Goal: Information Seeking & Learning: Find specific fact

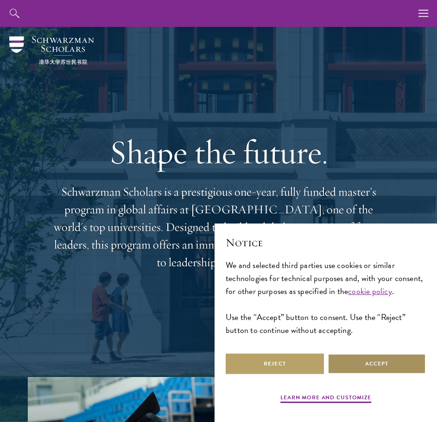
click at [368, 364] on button "Accept" at bounding box center [377, 363] width 98 height 21
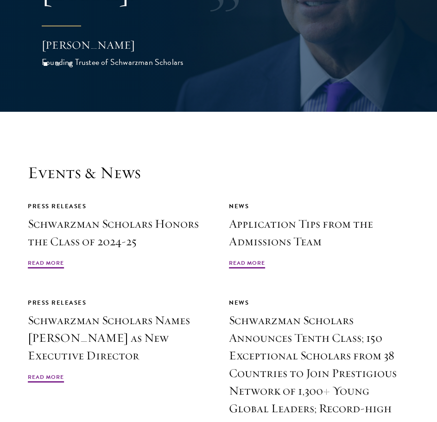
scroll to position [2920, 0]
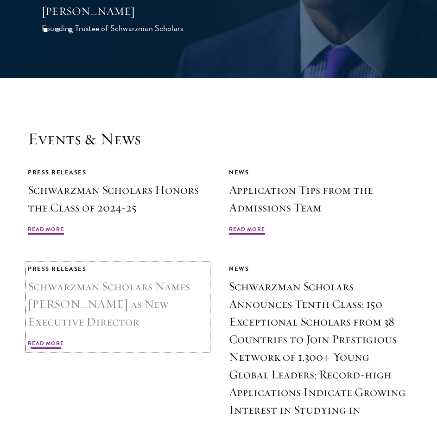
click at [159, 276] on link "Press Releases Schwarzman Scholars Names [PERSON_NAME] as New Executive Directo…" at bounding box center [118, 307] width 180 height 86
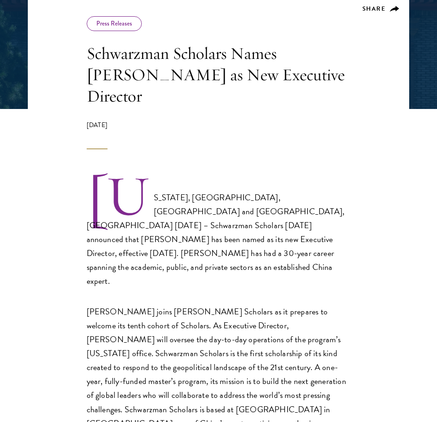
scroll to position [185, 0]
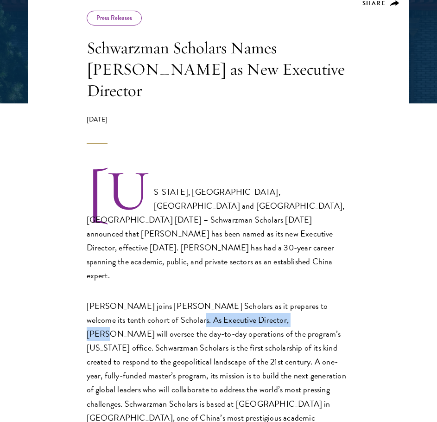
drag, startPoint x: 268, startPoint y: 271, endPoint x: 162, endPoint y: 277, distance: 106.3
click at [162, 299] on p "Ms. Celico joins Schwarzman Scholars as it prepares to welcome its tenth cohort…" at bounding box center [219, 375] width 264 height 153
copy p "Executive Director, Ms. Celico"
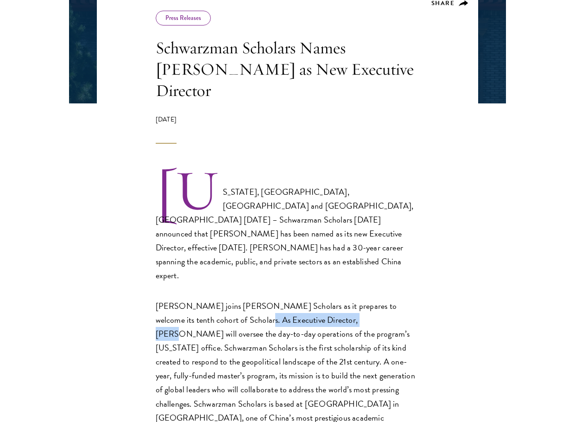
scroll to position [184, 0]
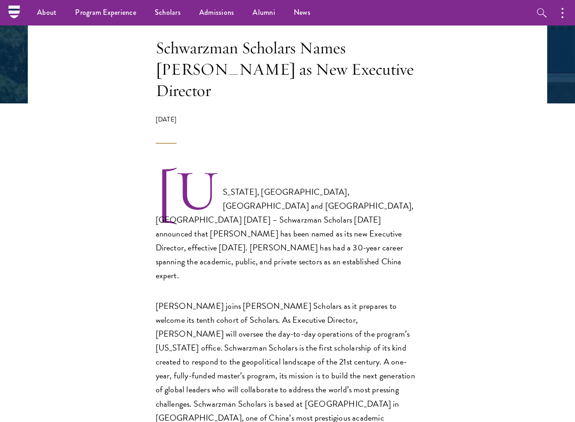
click at [216, 319] on p "Ms. Celico joins Schwarzman Scholars as it prepares to welcome its tenth cohort…" at bounding box center [288, 375] width 264 height 153
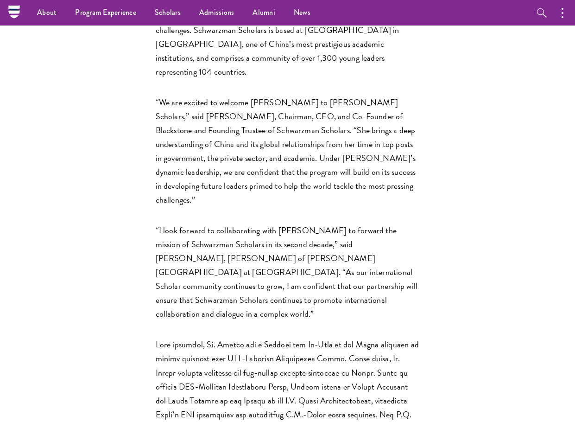
scroll to position [555, 0]
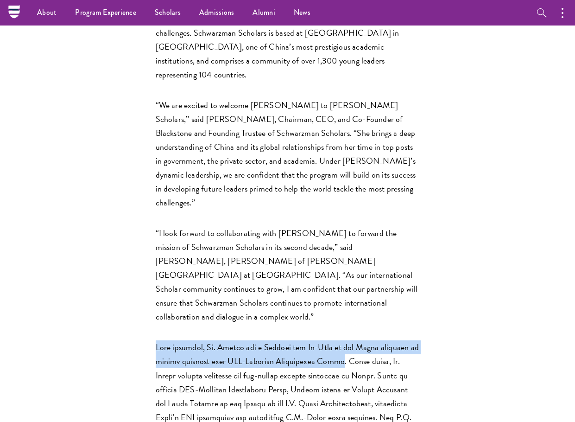
drag, startPoint x: 336, startPoint y: 268, endPoint x: 159, endPoint y: 248, distance: 178.2
click at [159, 248] on div "NEW YORK, NY, USA and BEIJING, CHINA February 26, 2025 – Schwarzman Scholars to…" at bounding box center [288, 318] width 264 height 1035
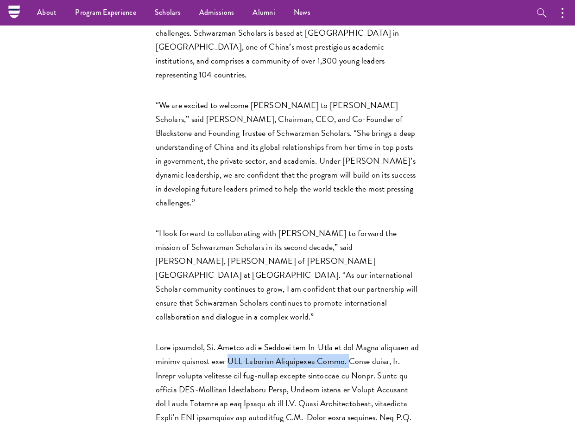
drag, startPoint x: 224, startPoint y: 268, endPoint x: 343, endPoint y: 271, distance: 118.7
